Goal: Task Accomplishment & Management: Manage account settings

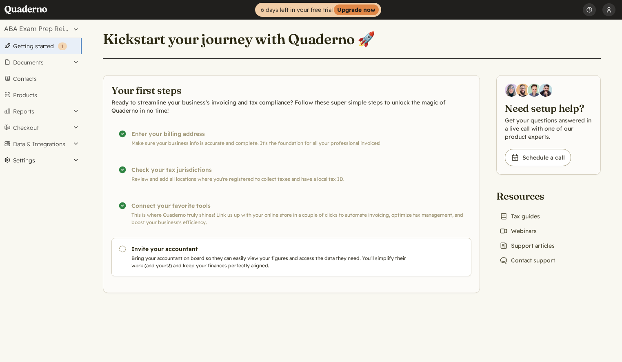
click at [77, 160] on button "Settings" at bounding box center [41, 160] width 82 height 16
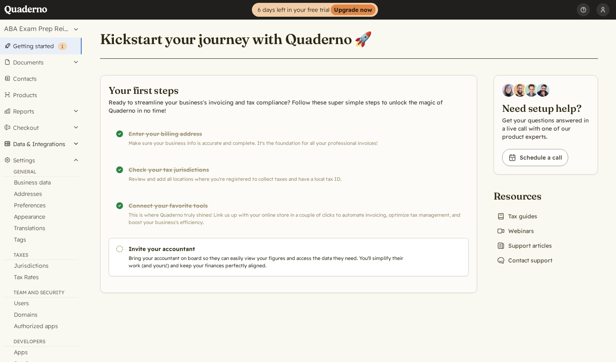
click at [76, 142] on button "Data & Integrations" at bounding box center [41, 144] width 82 height 16
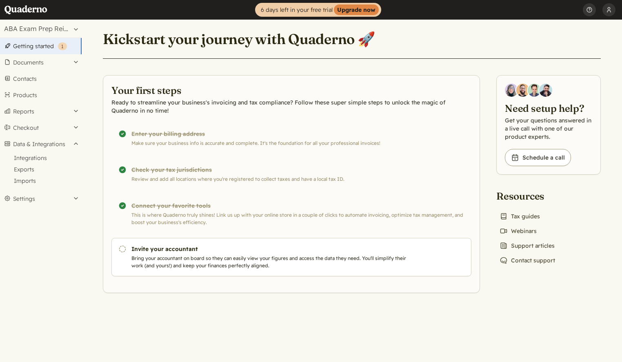
click at [30, 43] on link "Getting started ( 1 )" at bounding box center [41, 46] width 82 height 16
click at [27, 162] on button "Settings" at bounding box center [41, 160] width 82 height 16
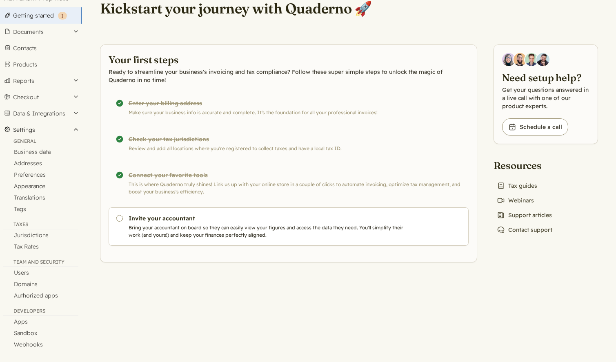
scroll to position [31, 0]
click at [21, 321] on link "Apps" at bounding box center [41, 321] width 82 height 11
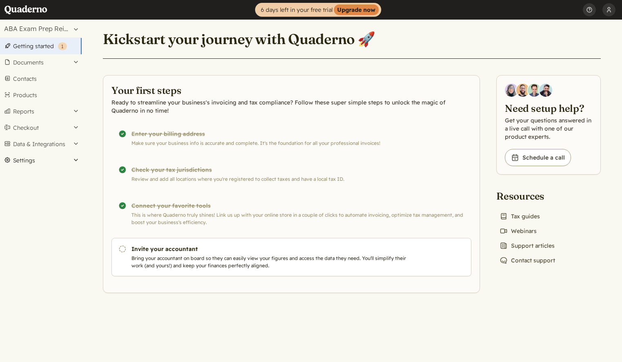
click at [22, 159] on button "Settings" at bounding box center [41, 160] width 82 height 16
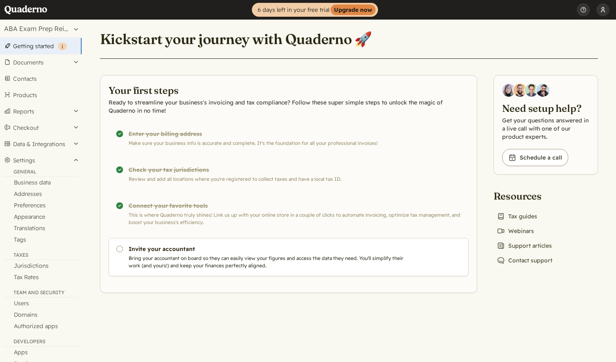
click at [599, 9] on button "[PERSON_NAME]" at bounding box center [603, 10] width 13 height 20
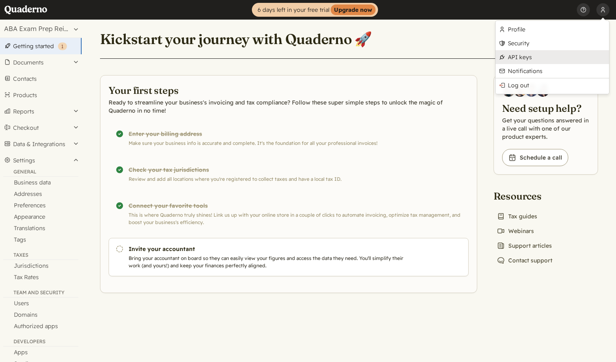
click at [517, 58] on link "API keys" at bounding box center [553, 57] width 114 height 14
